Goal: Information Seeking & Learning: Learn about a topic

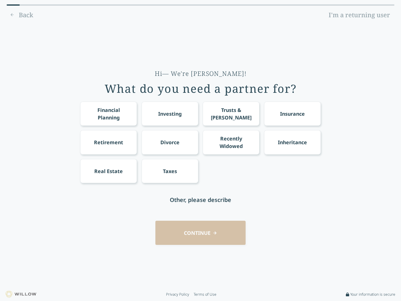
click at [201, 150] on div "Financial Planning Investing Trusts & [PERSON_NAME] Insurance Retirement Divorc…" at bounding box center [200, 143] width 241 height 82
click at [108, 113] on div "Financial Planning" at bounding box center [108, 113] width 45 height 15
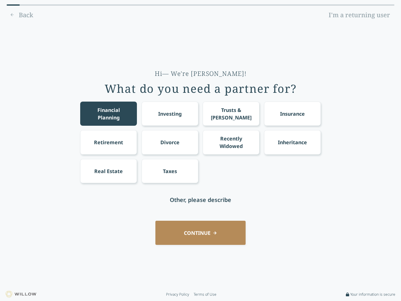
click at [170, 113] on div "Investing" at bounding box center [170, 114] width 24 height 8
click at [231, 113] on div "Trusts & [PERSON_NAME]" at bounding box center [231, 113] width 45 height 15
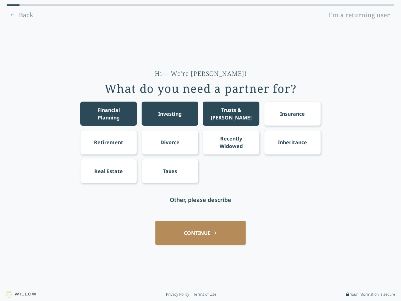
click at [292, 113] on div "Insurance" at bounding box center [292, 114] width 25 height 8
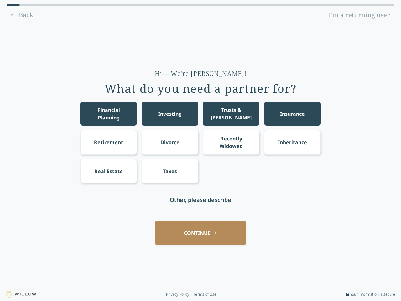
click at [108, 142] on div "Retirement" at bounding box center [108, 143] width 29 height 8
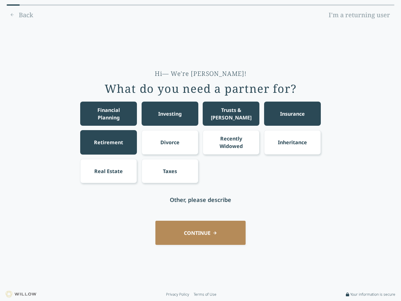
click at [170, 142] on div "Divorce" at bounding box center [169, 143] width 19 height 8
click at [231, 142] on div "Recently Widowed" at bounding box center [231, 142] width 45 height 15
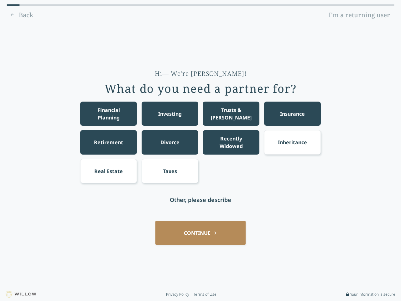
click at [292, 142] on div "Inheritance" at bounding box center [292, 143] width 29 height 8
click at [108, 171] on div "Real Estate" at bounding box center [108, 171] width 29 height 8
